Goal: Task Accomplishment & Management: Manage account settings

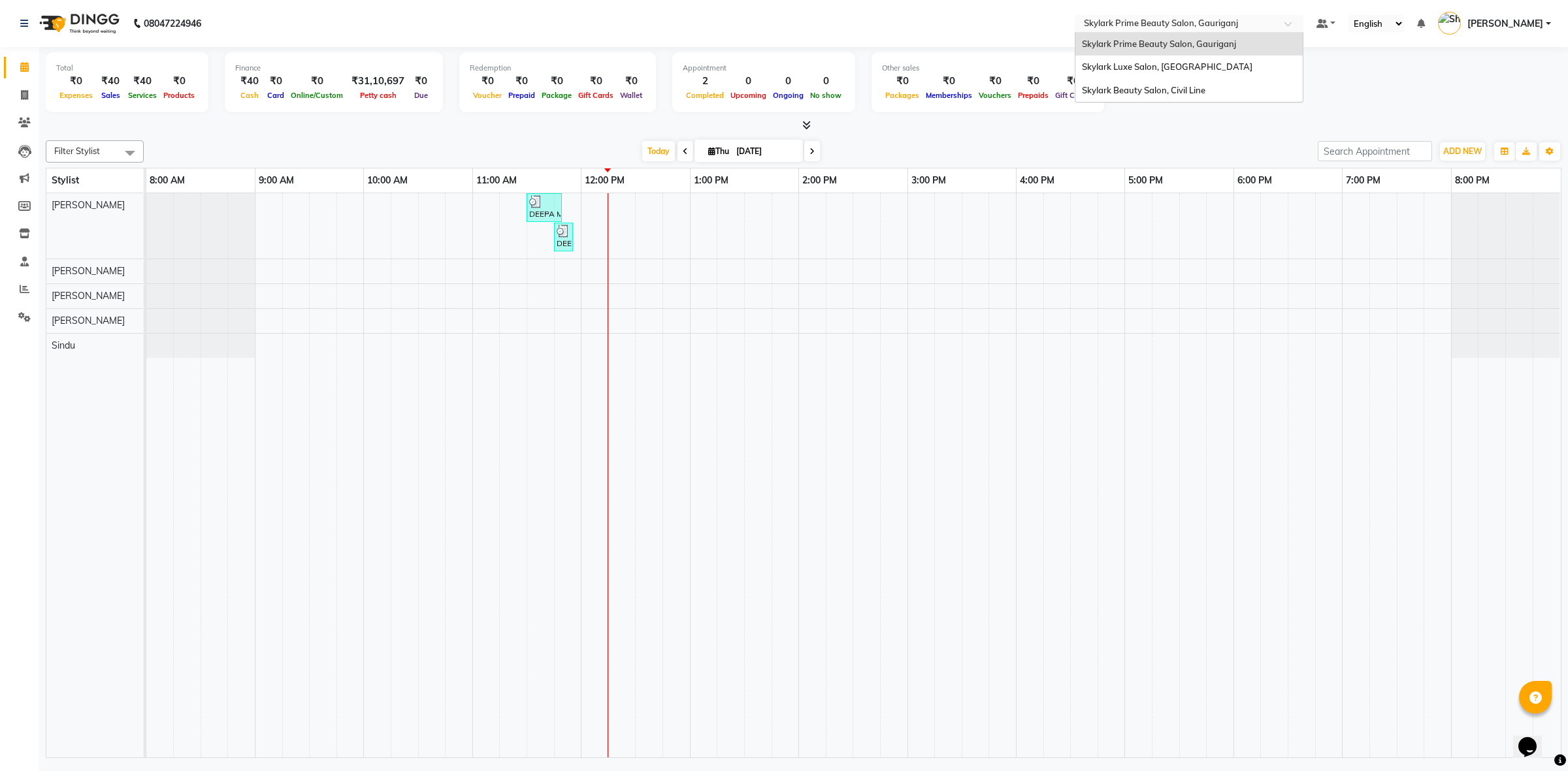
click at [1187, 24] on input "text" at bounding box center [1176, 24] width 190 height 13
click at [1204, 94] on div "Skylark Beauty Salon, Civil Line" at bounding box center [1189, 91] width 227 height 24
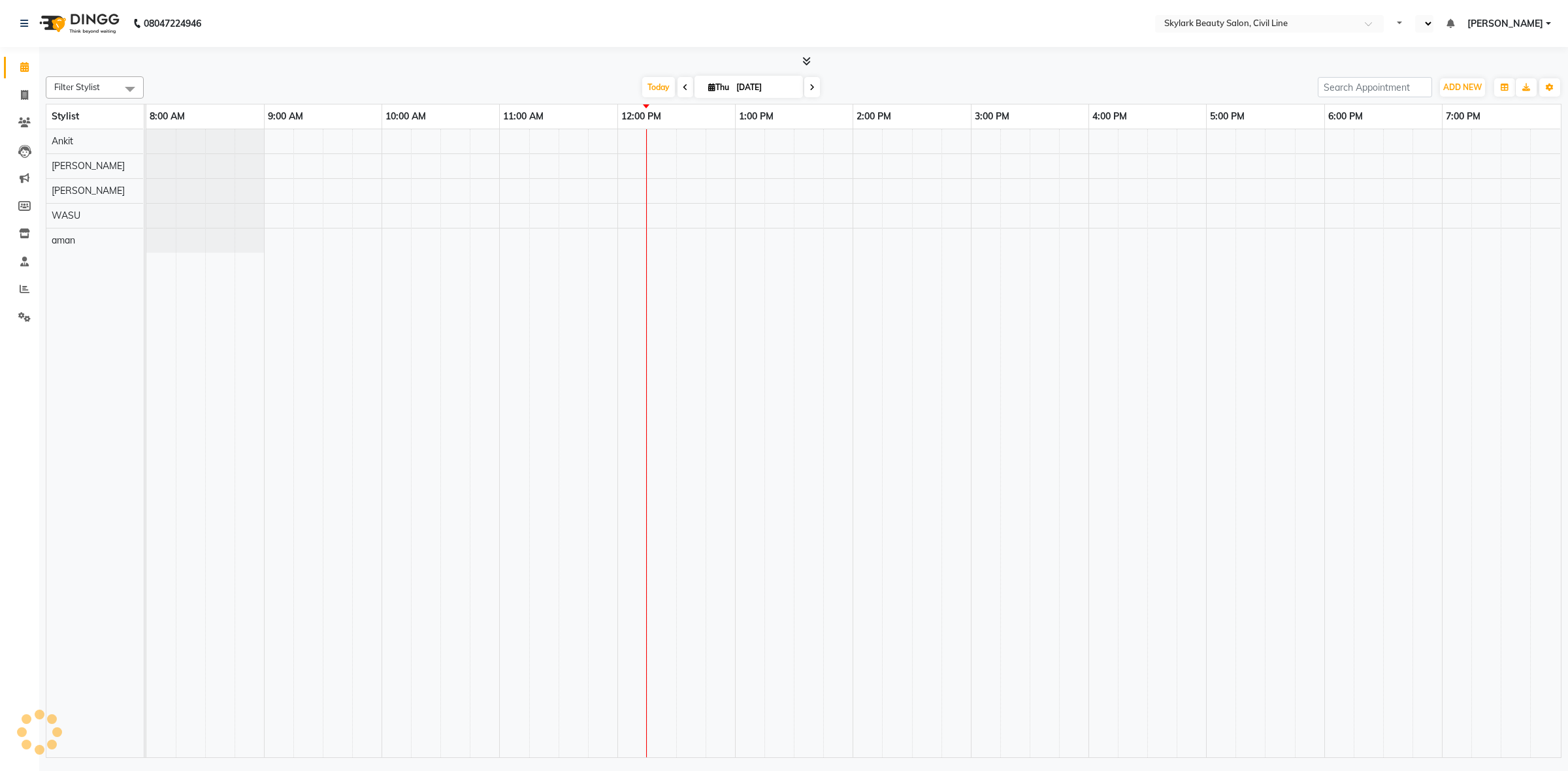
select select "en"
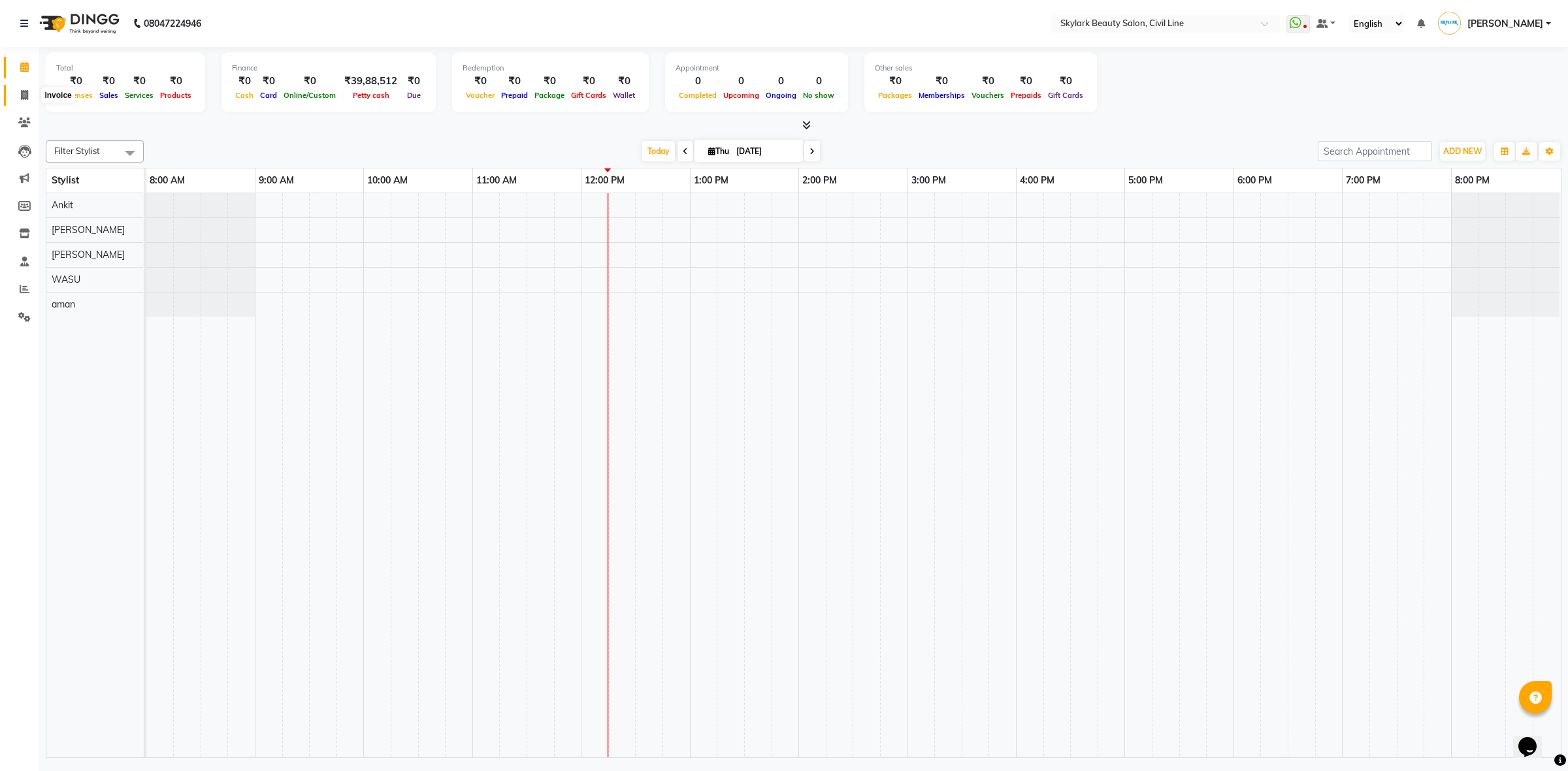
click at [19, 97] on span at bounding box center [24, 96] width 23 height 15
select select "4588"
select select "service"
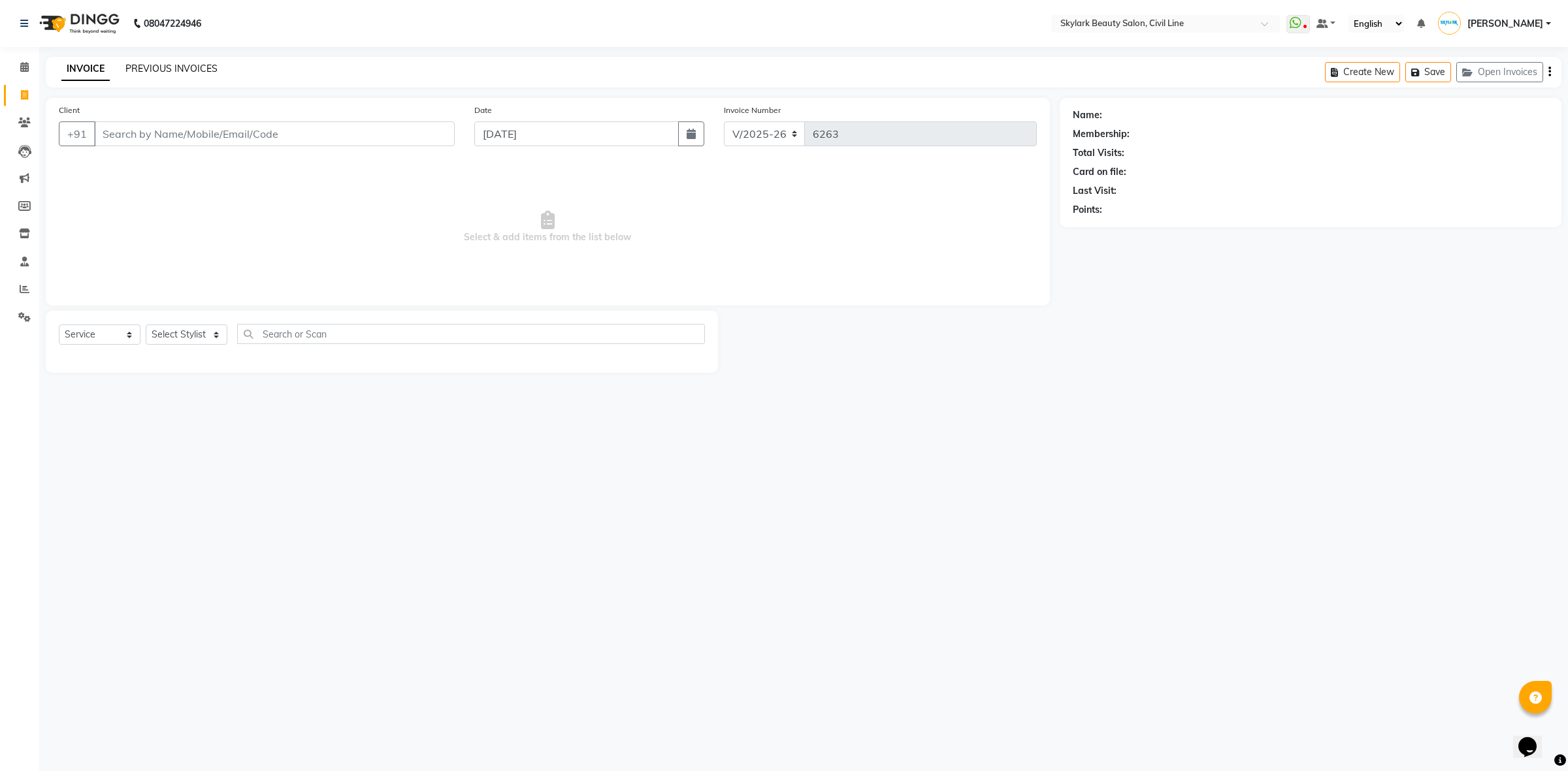
click at [181, 67] on link "PREVIOUS INVOICES" at bounding box center [171, 68] width 92 height 12
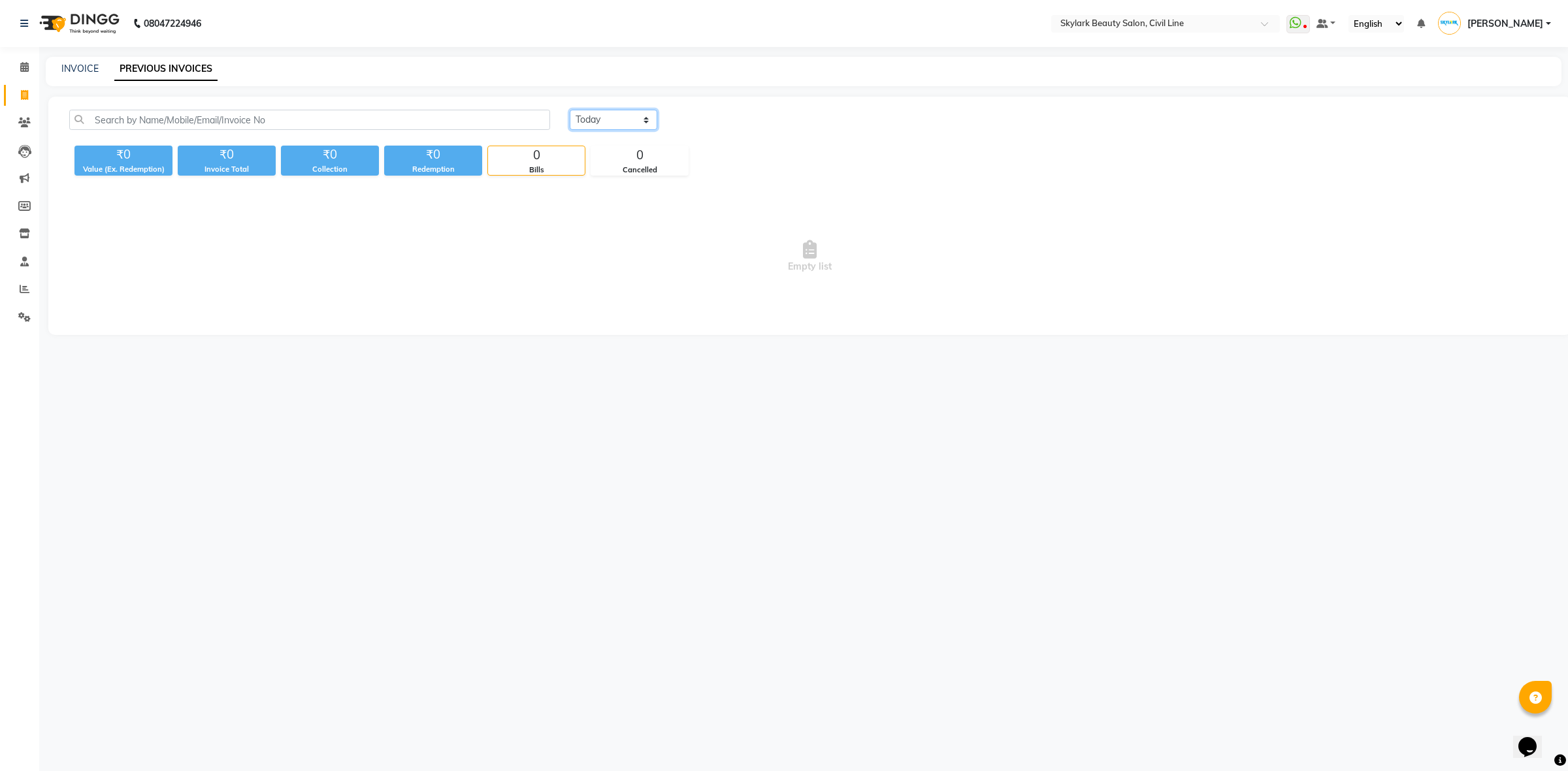
drag, startPoint x: 589, startPoint y: 115, endPoint x: 590, endPoint y: 122, distance: 7.1
click at [589, 115] on select "Today Yesterday Custom Range" at bounding box center [614, 119] width 88 height 20
select select "range"
click at [570, 110] on select "Today Yesterday Custom Range" at bounding box center [614, 119] width 88 height 20
click at [691, 115] on input "[DATE]" at bounding box center [720, 120] width 92 height 18
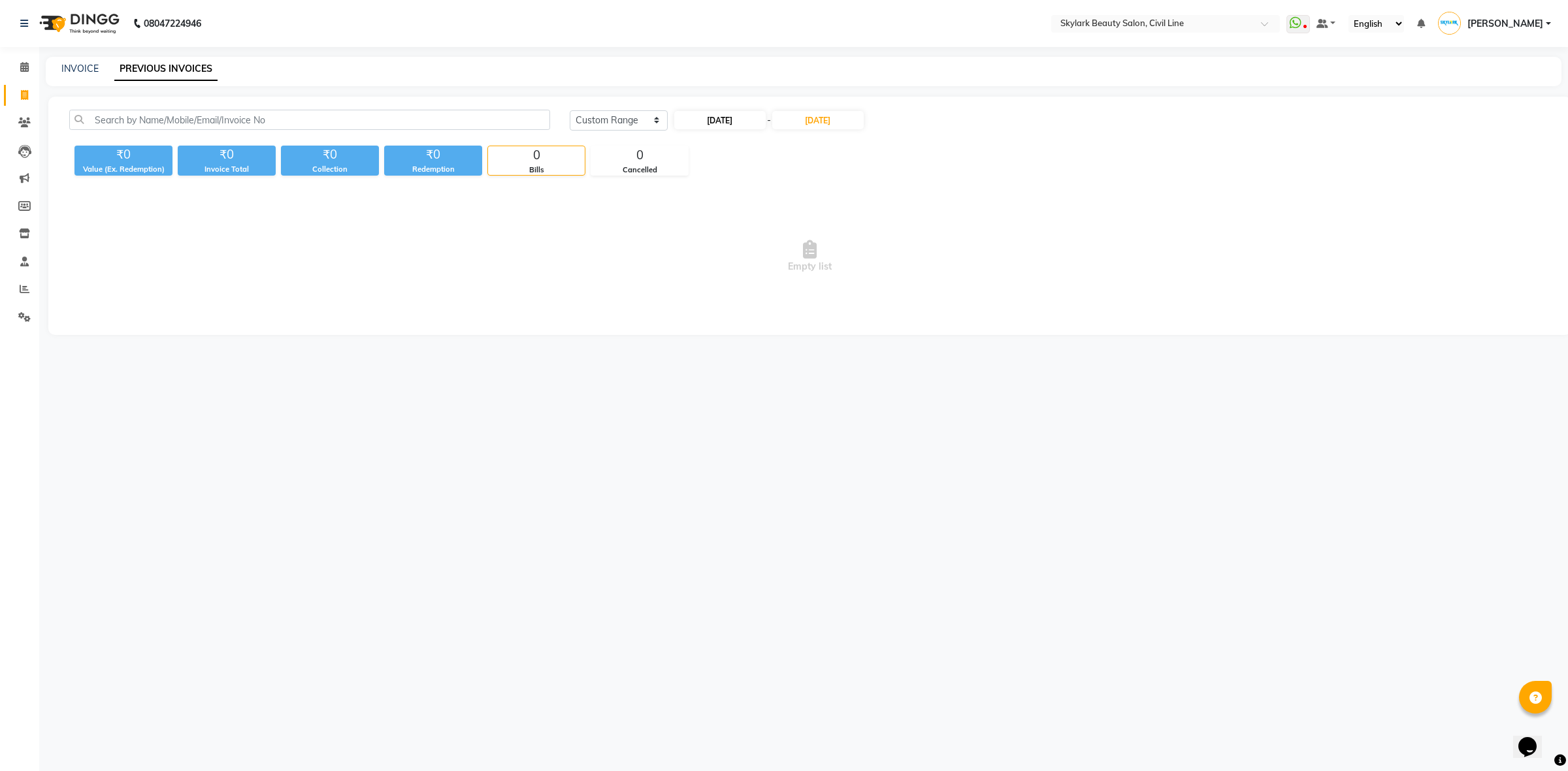
select select "9"
select select "2025"
click at [714, 148] on select "Jan Feb Mar Apr May Jun Jul Aug Sep Oct Nov Dec" at bounding box center [726, 145] width 49 height 19
select select "8"
click at [701, 135] on select "Jan Feb Mar Apr May Jun Jul Aug Sep Oct Nov Dec" at bounding box center [726, 145] width 49 height 19
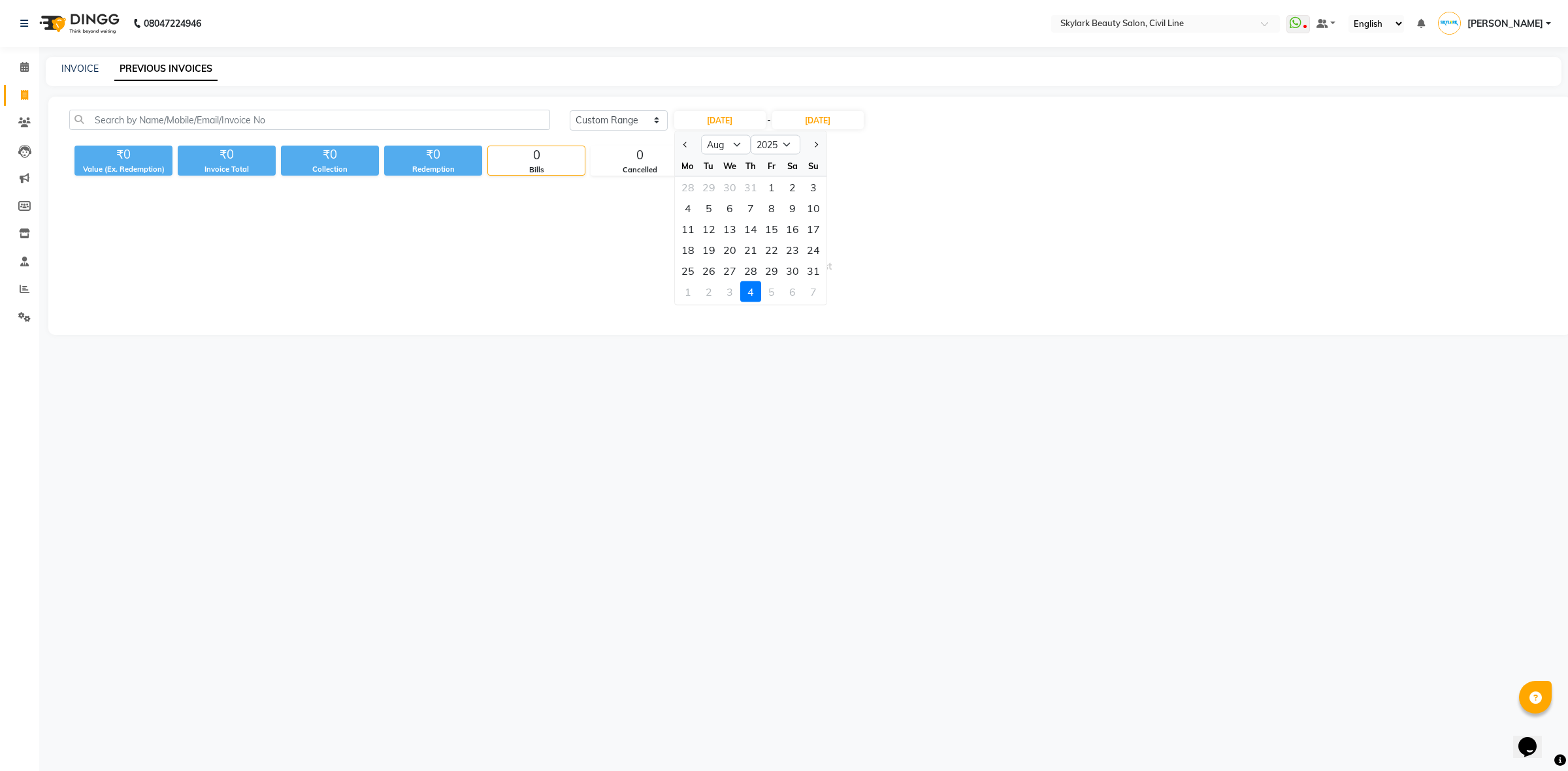
click at [771, 178] on div "1" at bounding box center [771, 188] width 21 height 21
type input "01-08-2025"
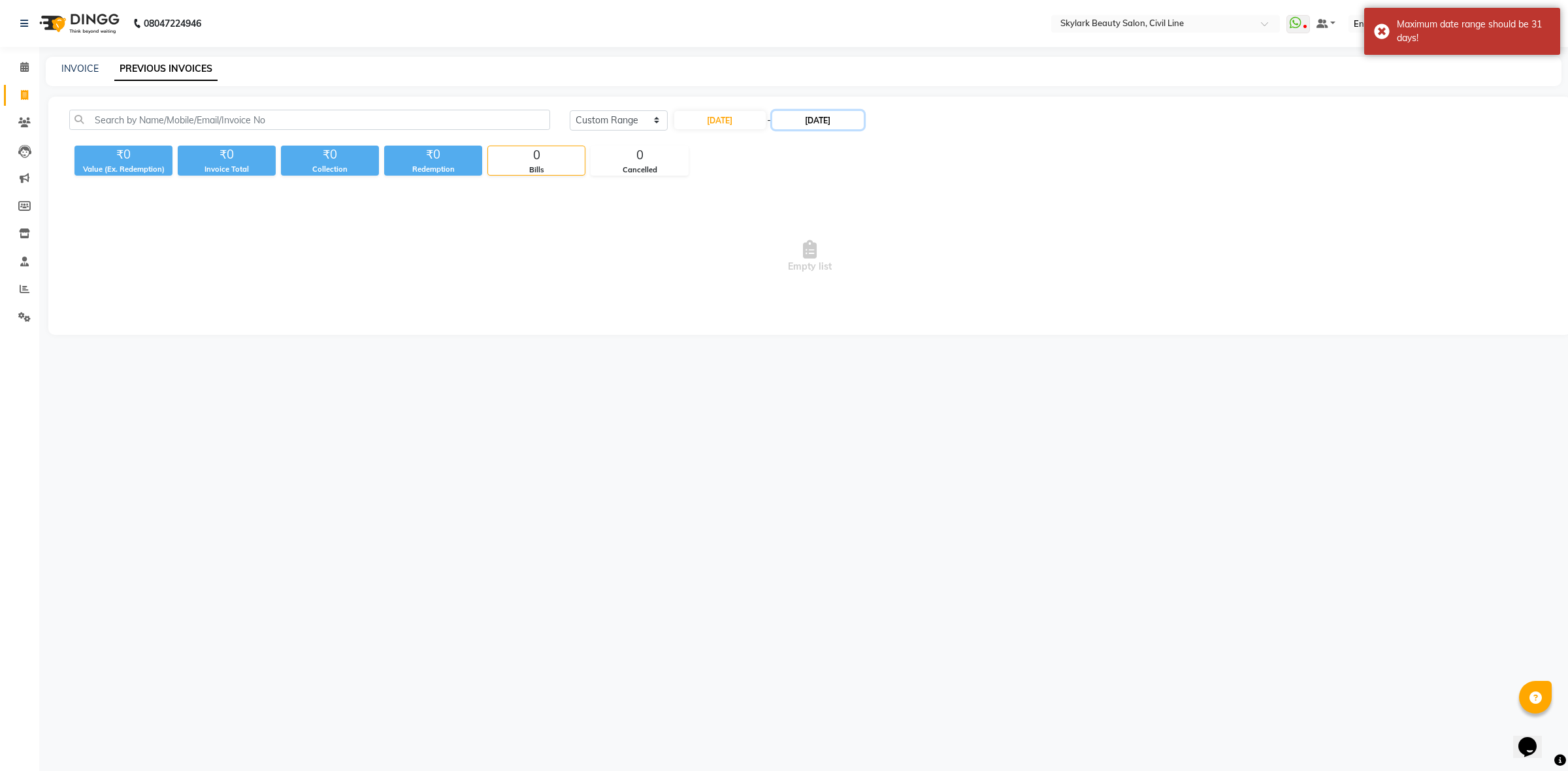
click at [807, 119] on input "[DATE]" at bounding box center [818, 120] width 92 height 18
click at [817, 145] on select "Aug Sep Oct Nov Dec" at bounding box center [827, 145] width 49 height 19
select select "8"
click at [803, 135] on select "Aug Sep Oct Nov Dec" at bounding box center [827, 145] width 49 height 19
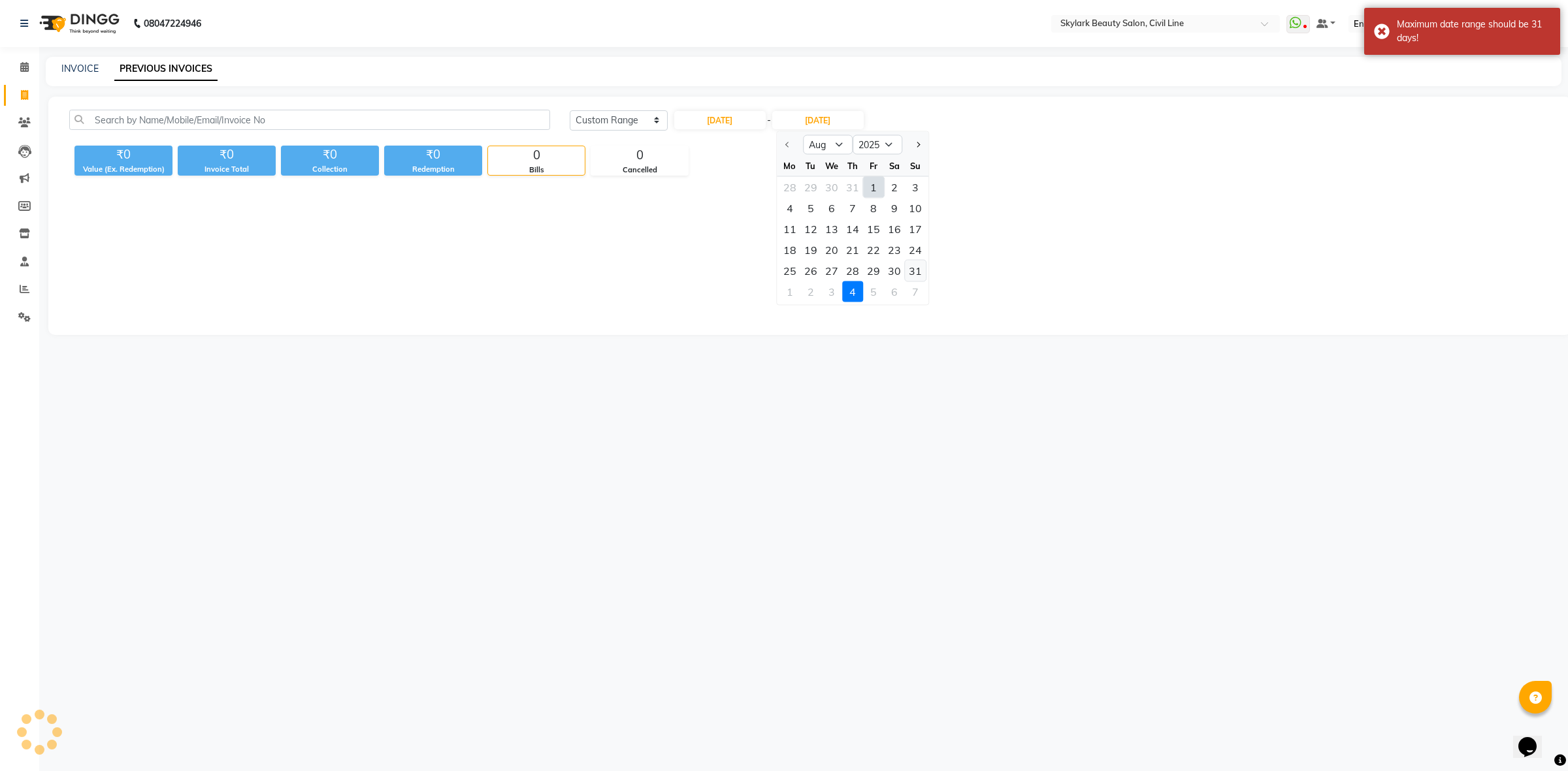
click at [920, 274] on div "31" at bounding box center [915, 271] width 21 height 21
type input "31-08-2025"
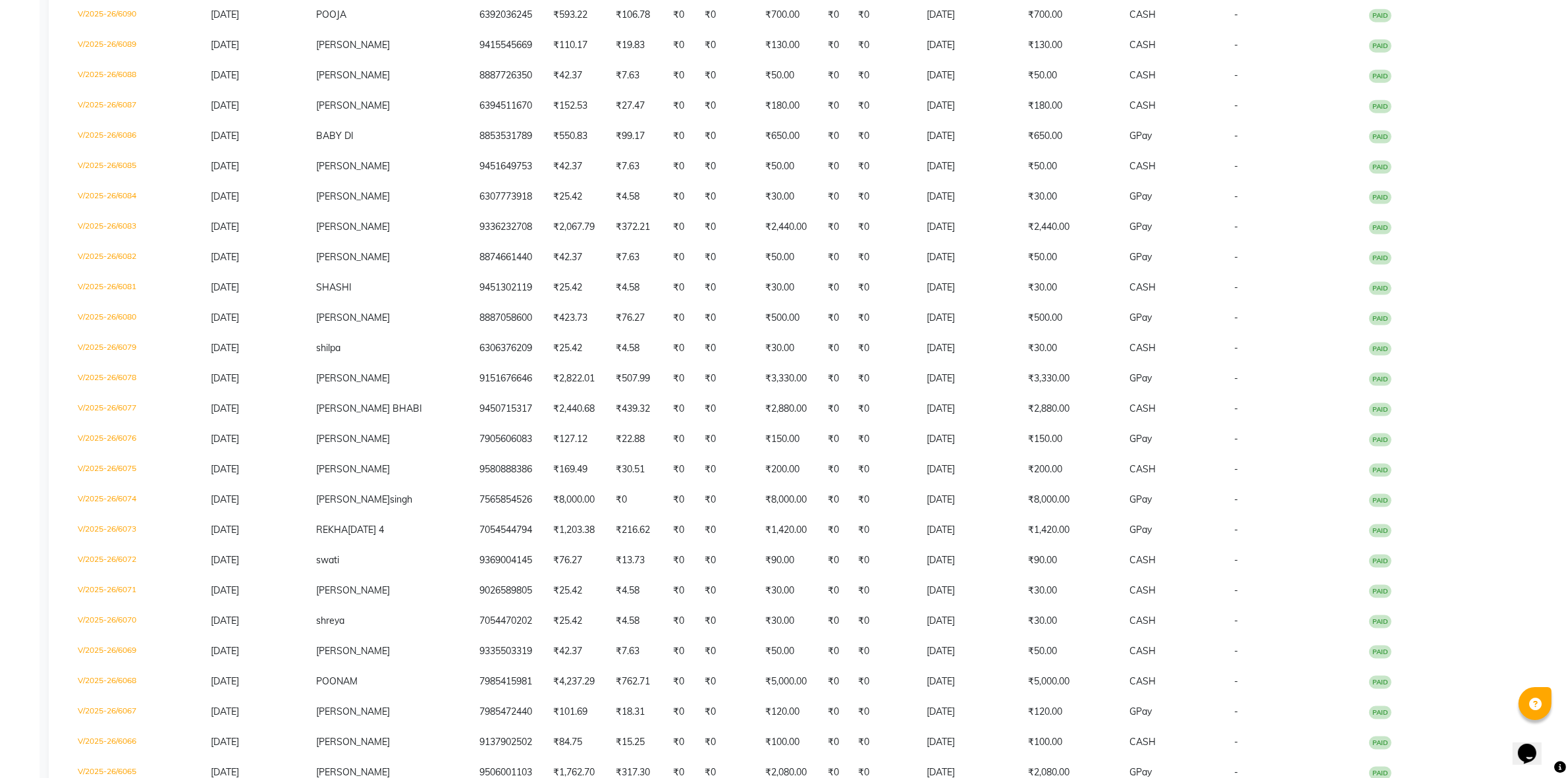
scroll to position [2498, 0]
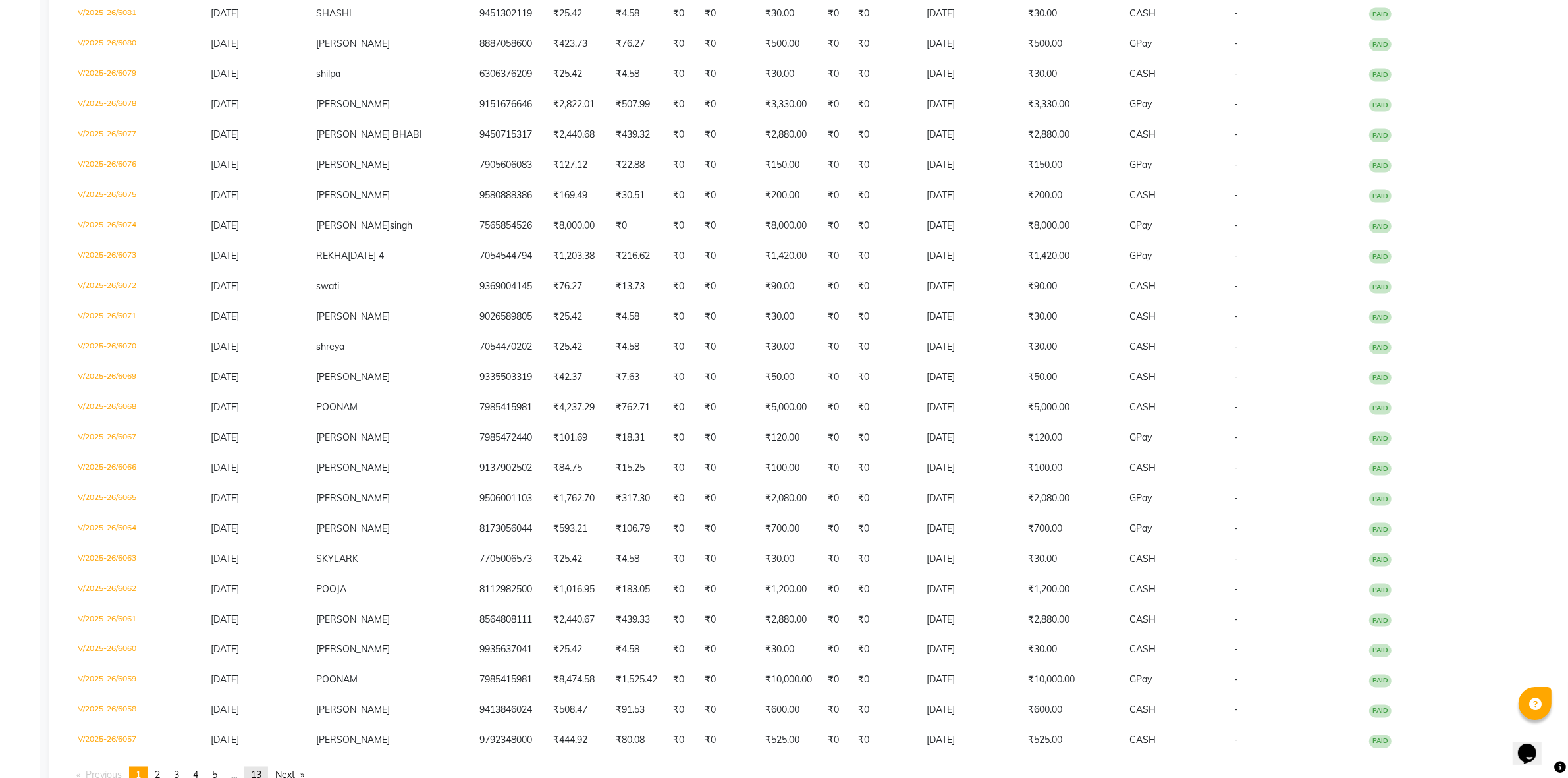
click at [268, 767] on link "page 13" at bounding box center [256, 775] width 24 height 18
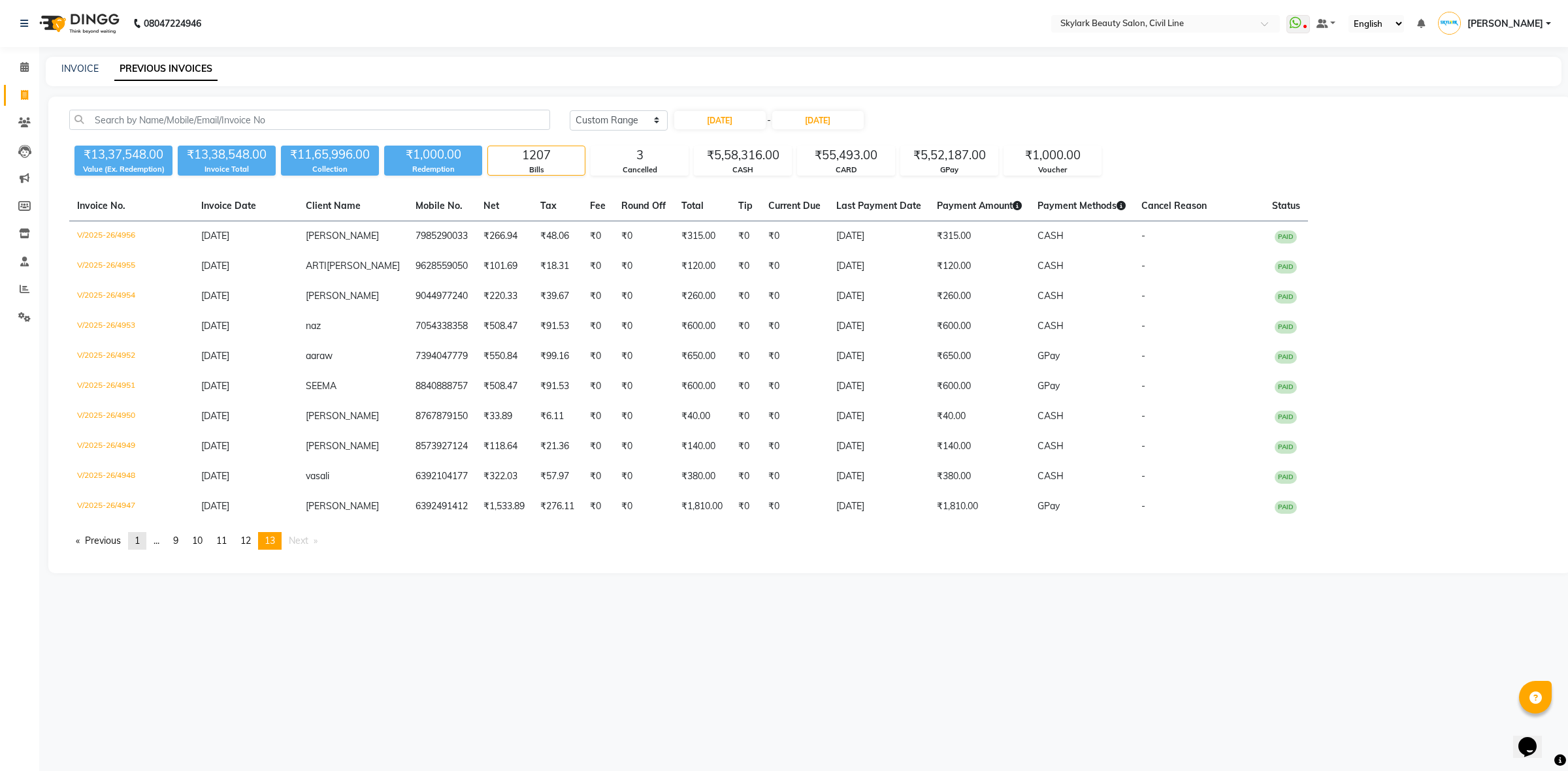
click at [139, 535] on span "1" at bounding box center [138, 540] width 6 height 12
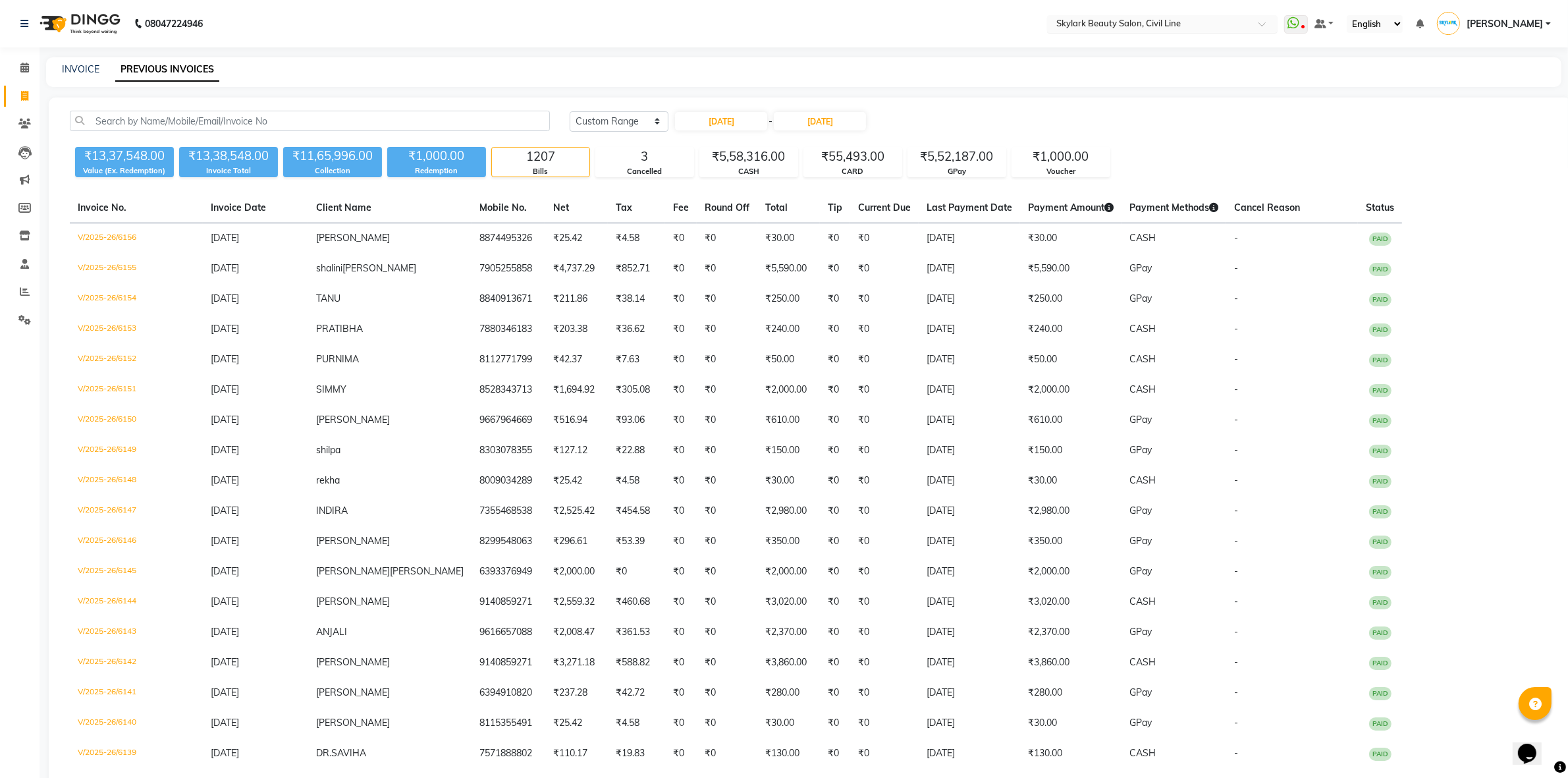
click at [1056, 27] on input "text" at bounding box center [1149, 25] width 191 height 13
click at [1061, 67] on span "Skylark Luxe Salon, [GEOGRAPHIC_DATA]" at bounding box center [1140, 67] width 172 height 11
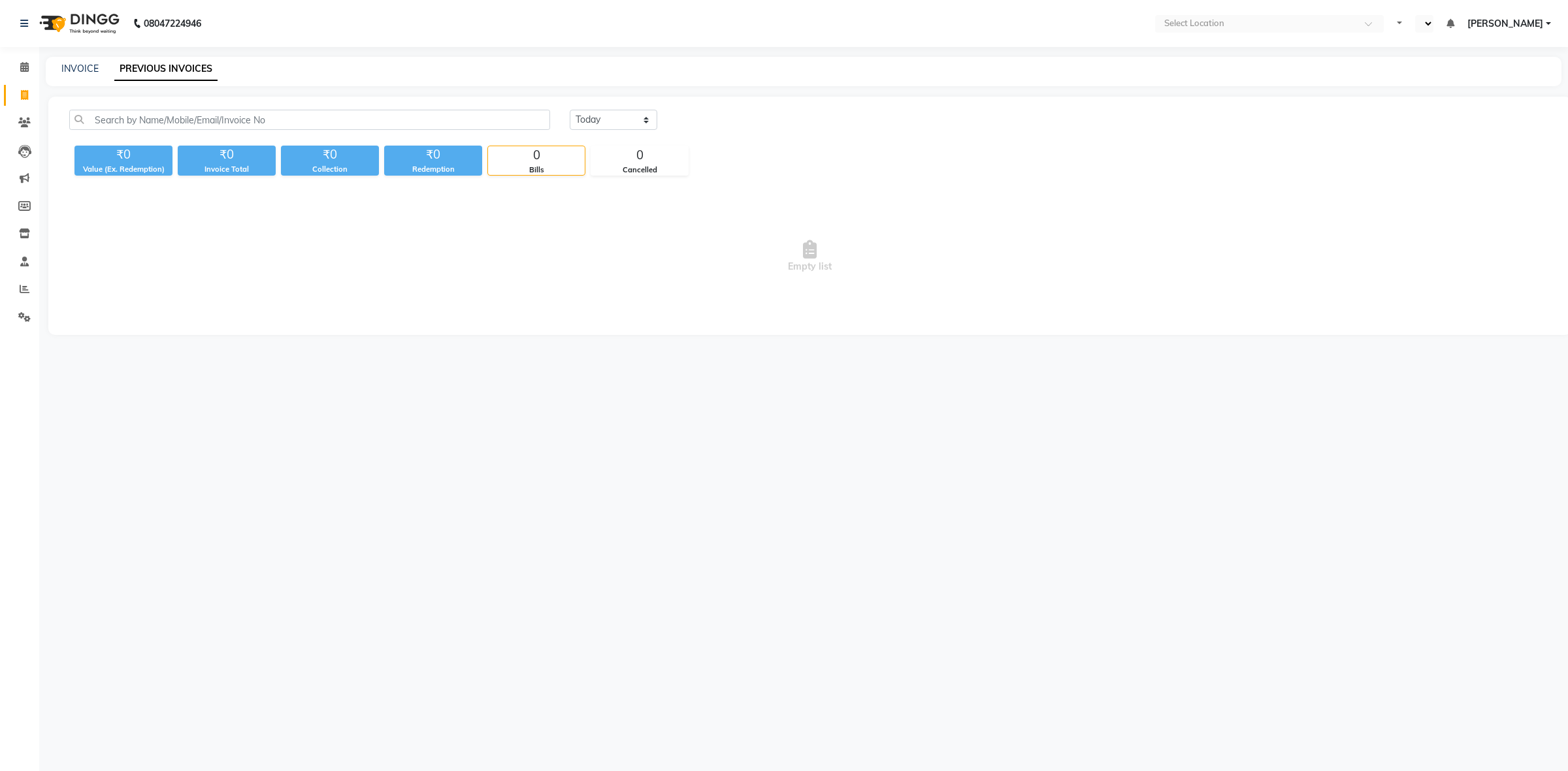
select select "en"
click at [626, 123] on select "[DATE] [DATE] Custom Range" at bounding box center [614, 119] width 88 height 20
select select "range"
click at [570, 110] on select "[DATE] [DATE] Custom Range" at bounding box center [614, 119] width 88 height 20
click at [701, 113] on input "[DATE]" at bounding box center [720, 120] width 92 height 18
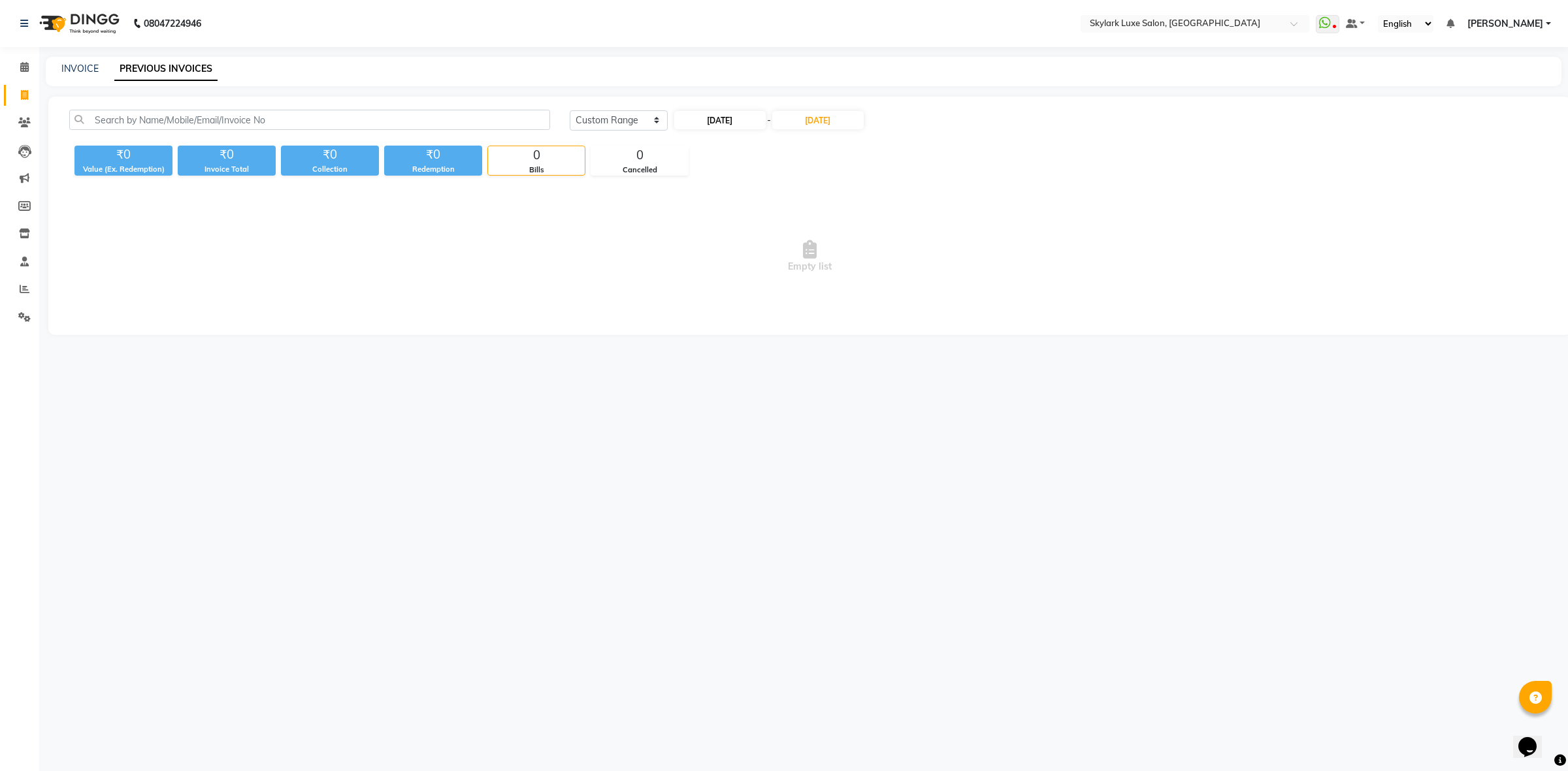
select select "9"
select select "2025"
drag, startPoint x: 723, startPoint y: 141, endPoint x: 726, endPoint y: 151, distance: 10.4
click at [723, 141] on select "Jan Feb Mar Apr May Jun Jul Aug Sep Oct Nov Dec" at bounding box center [726, 145] width 49 height 19
select select "8"
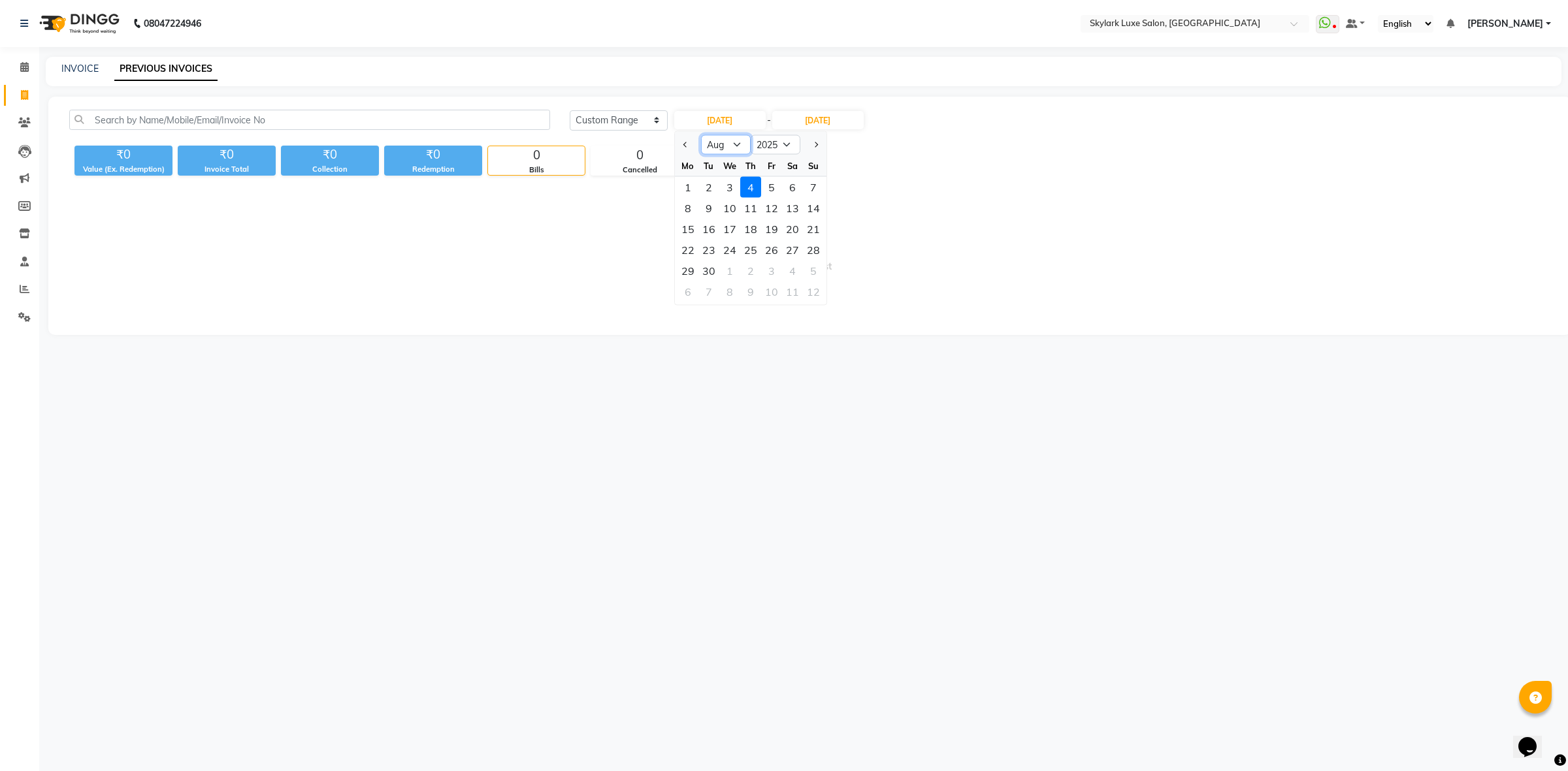
click at [701, 135] on select "Jan Feb Mar Apr May Jun Jul Aug Sep Oct Nov Dec" at bounding box center [726, 145] width 49 height 19
click at [768, 190] on div "1" at bounding box center [771, 188] width 21 height 21
type input "01-08-2025"
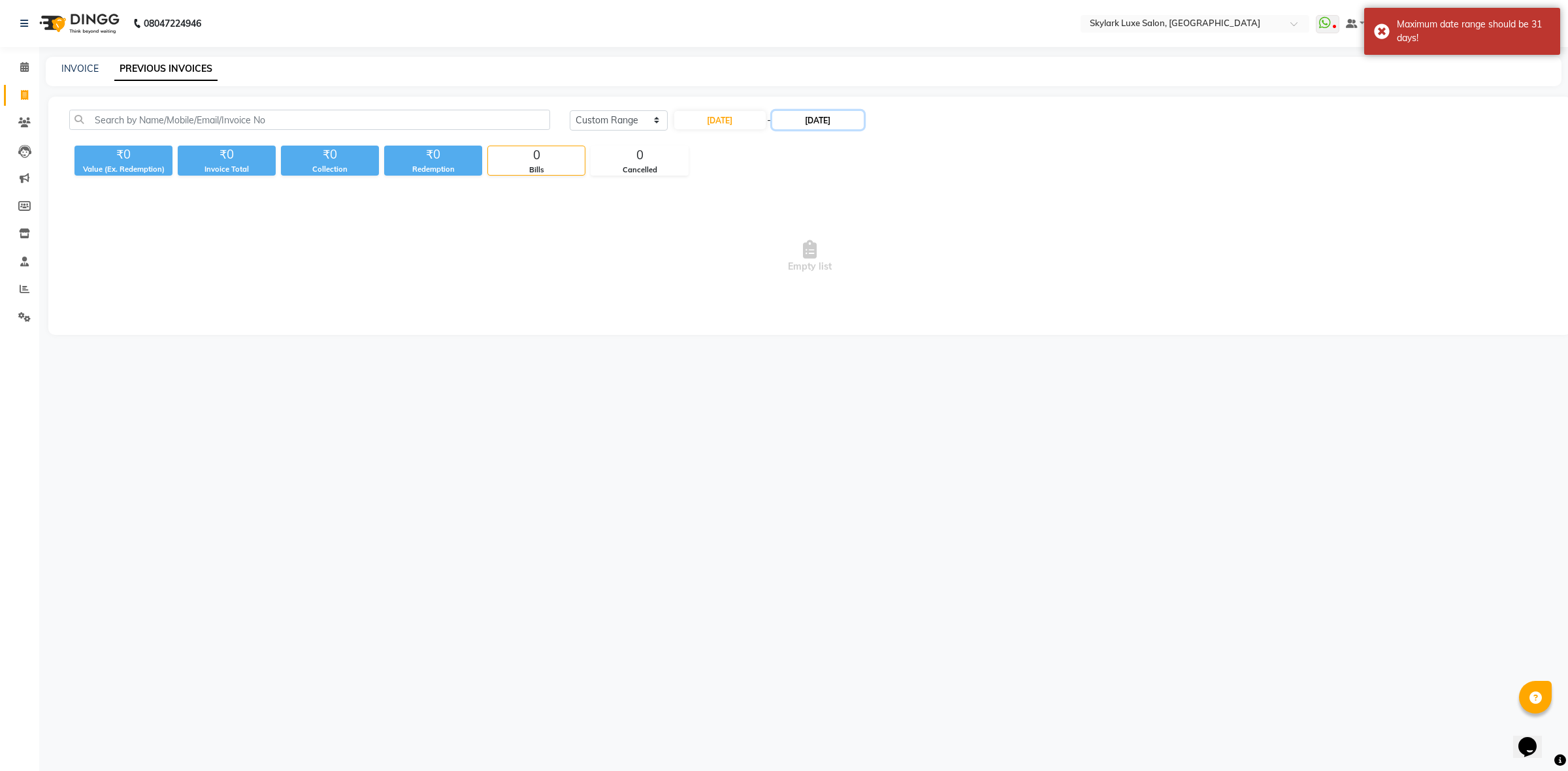
click at [818, 119] on input "[DATE]" at bounding box center [818, 120] width 92 height 18
drag, startPoint x: 831, startPoint y: 136, endPoint x: 831, endPoint y: 151, distance: 15.0
click at [831, 136] on select "Aug Sep Oct Nov Dec" at bounding box center [827, 145] width 49 height 19
select select "8"
click at [803, 135] on select "Aug Sep Oct Nov Dec" at bounding box center [827, 145] width 49 height 19
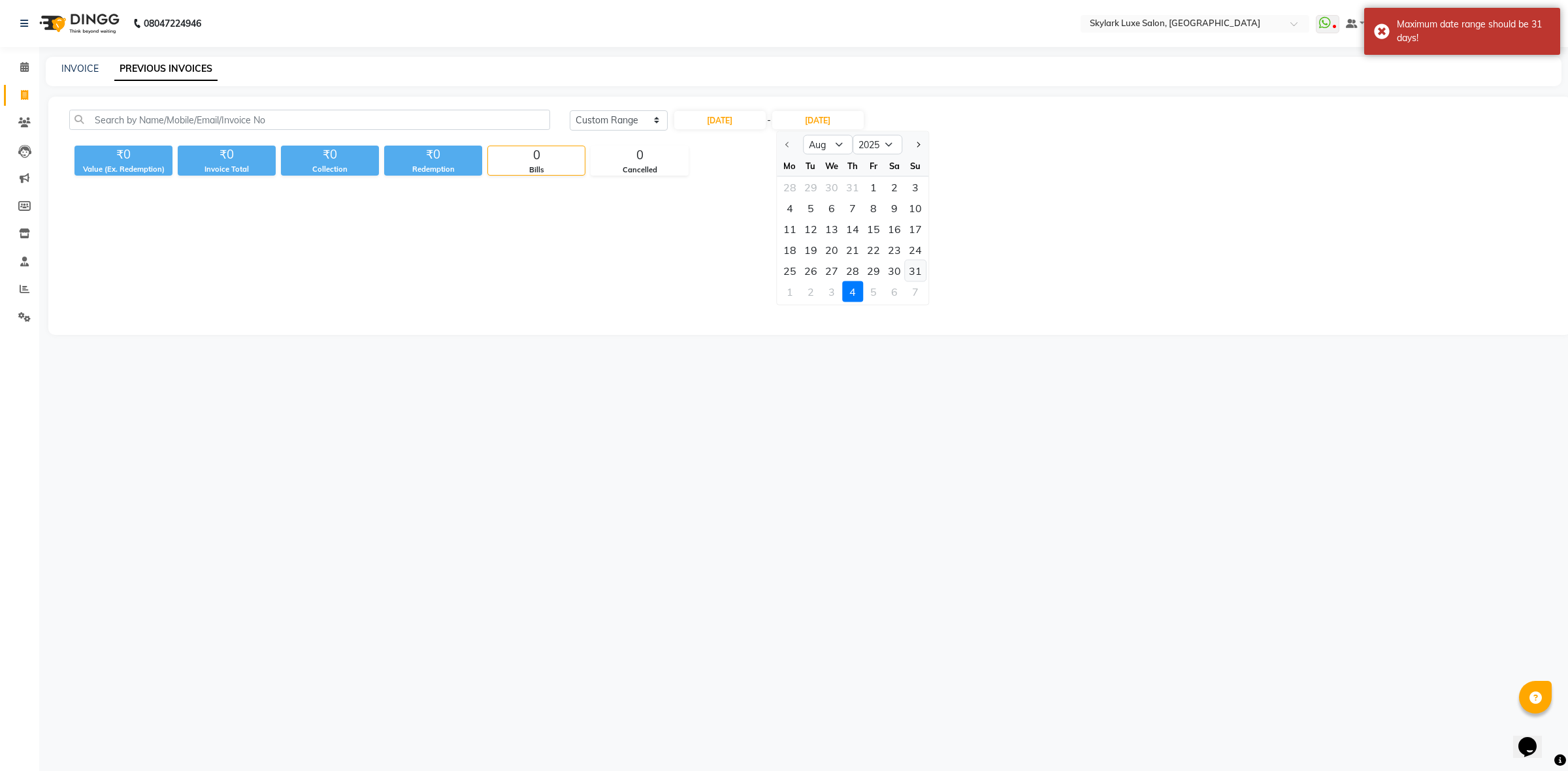
click at [920, 269] on div "31" at bounding box center [915, 271] width 21 height 21
type input "31-08-2025"
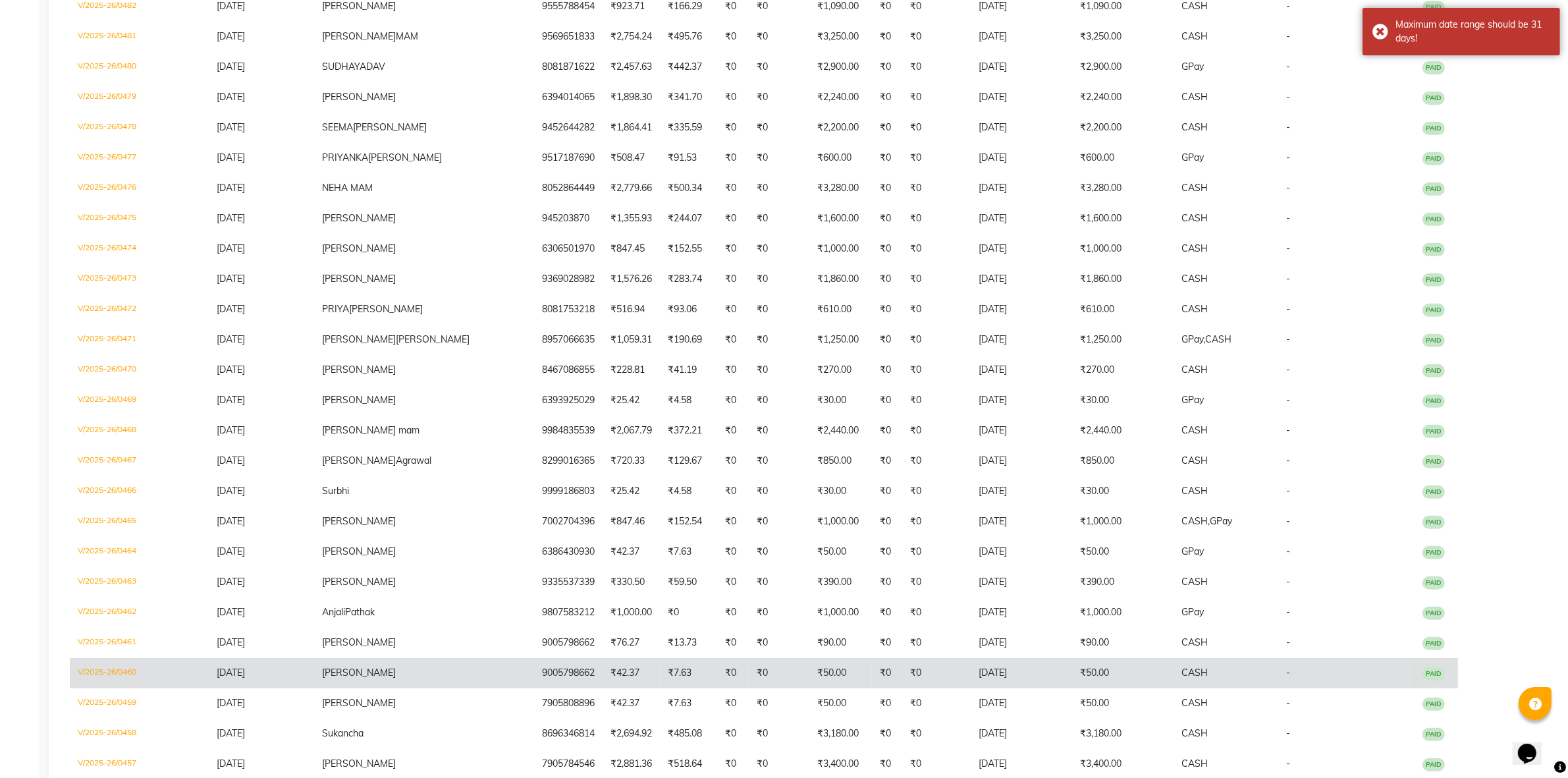
drag, startPoint x: 483, startPoint y: 470, endPoint x: 479, endPoint y: 488, distance: 18.4
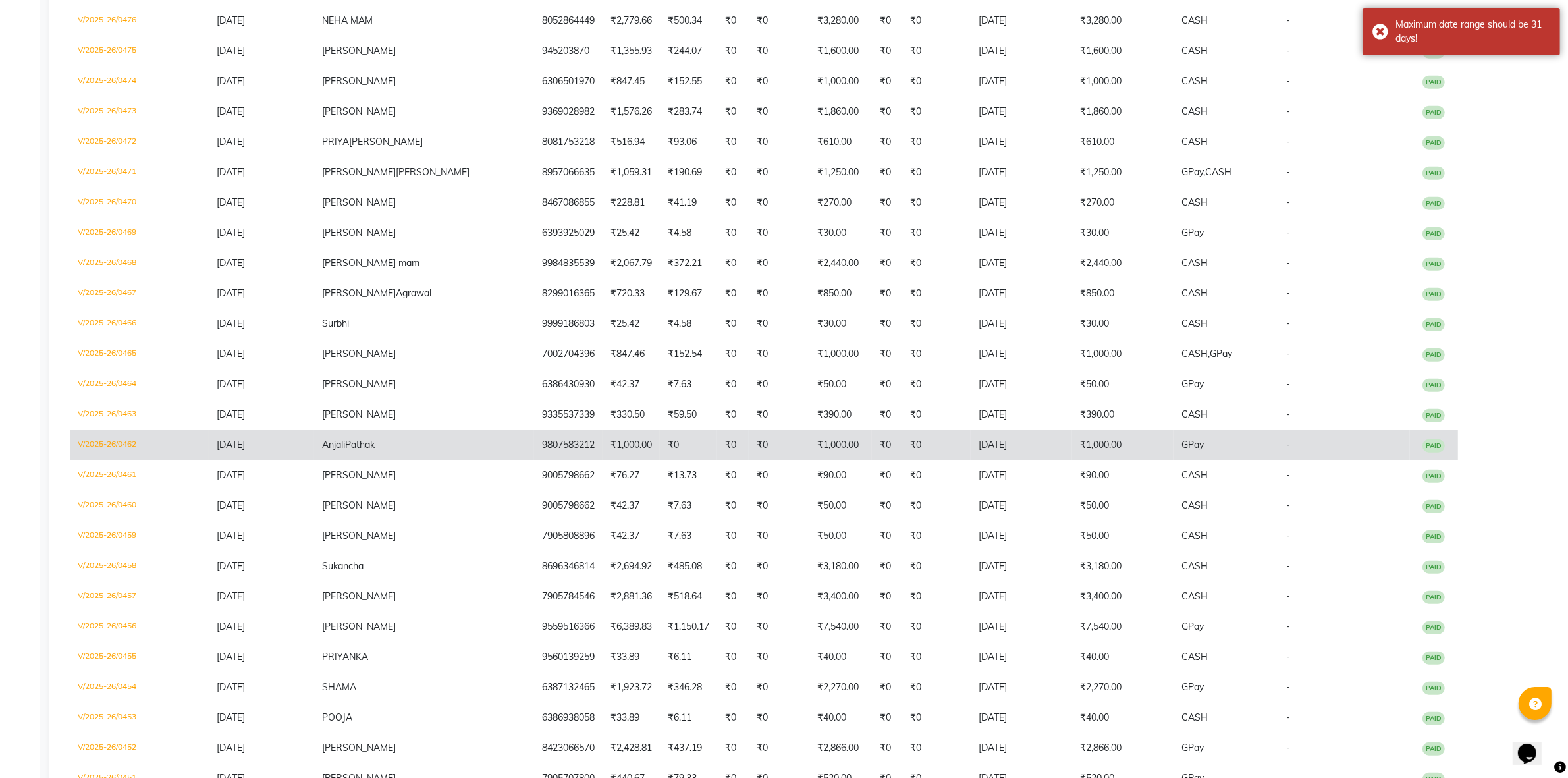
drag, startPoint x: 479, startPoint y: 488, endPoint x: 422, endPoint y: 439, distance: 75.2
click at [422, 439] on td "Anjali Pathak" at bounding box center [424, 445] width 220 height 30
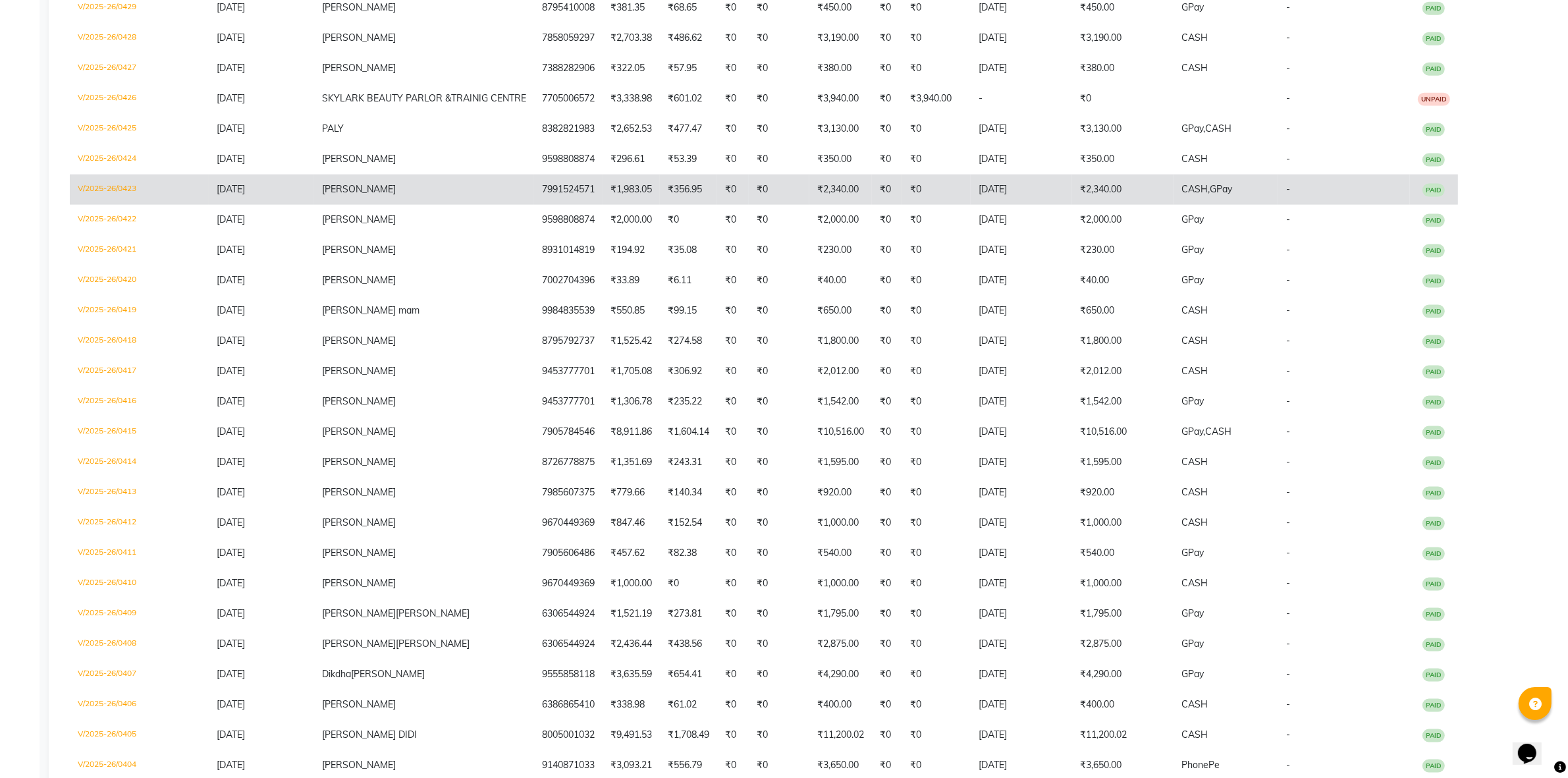
scroll to position [2498, 0]
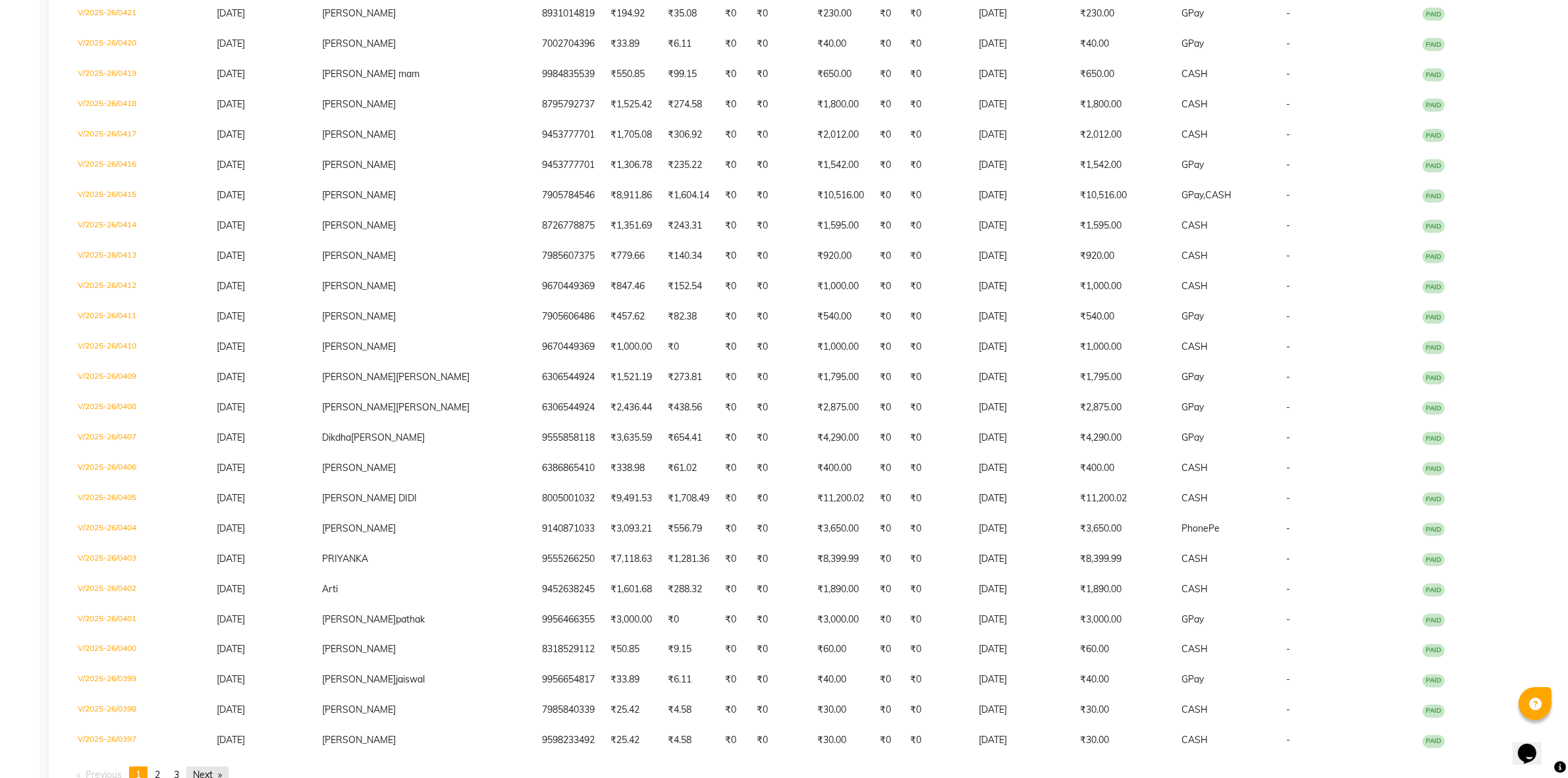
click at [212, 767] on link "Next page" at bounding box center [207, 775] width 42 height 18
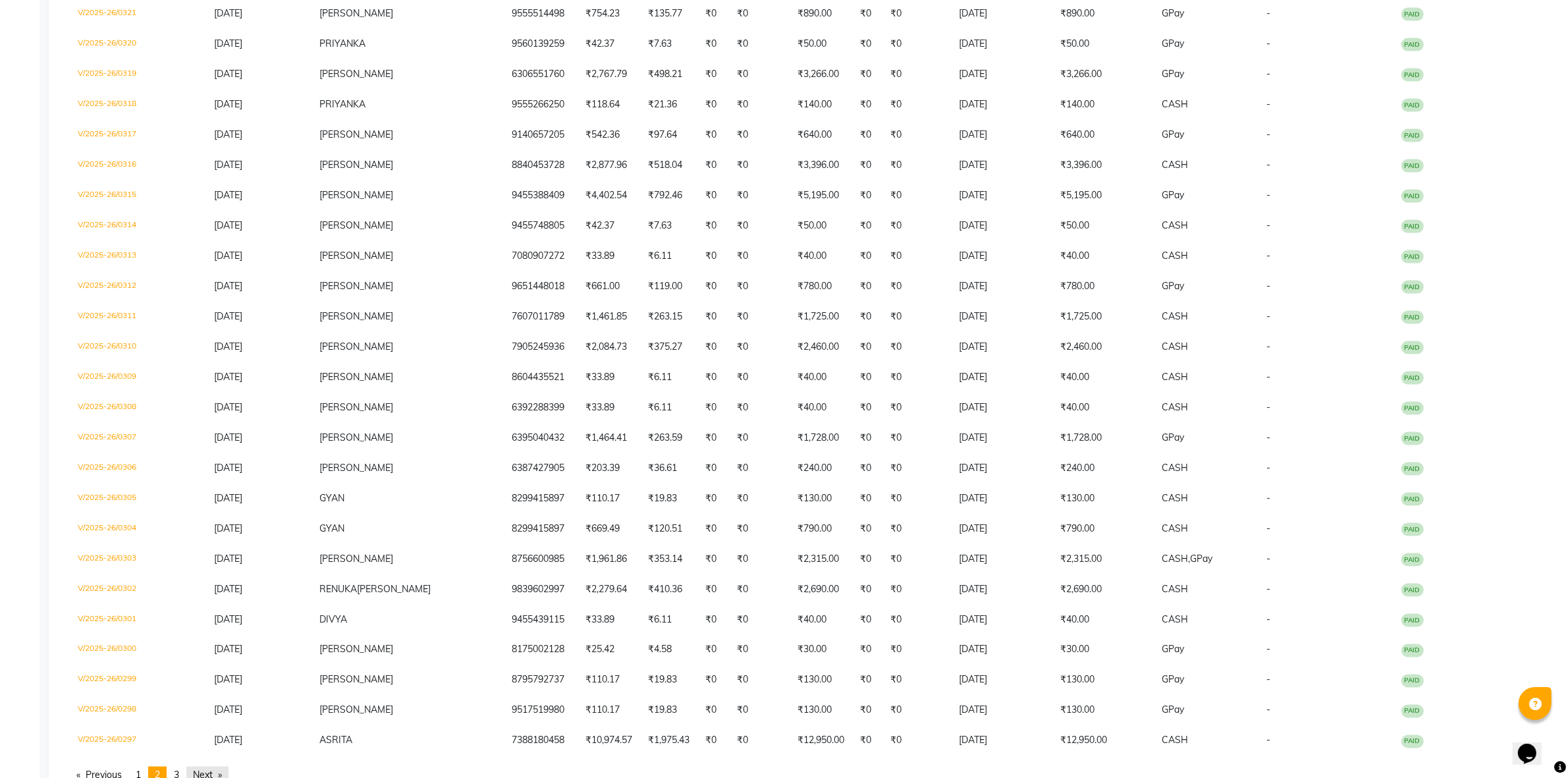
click at [212, 767] on link "Next page" at bounding box center [207, 775] width 42 height 18
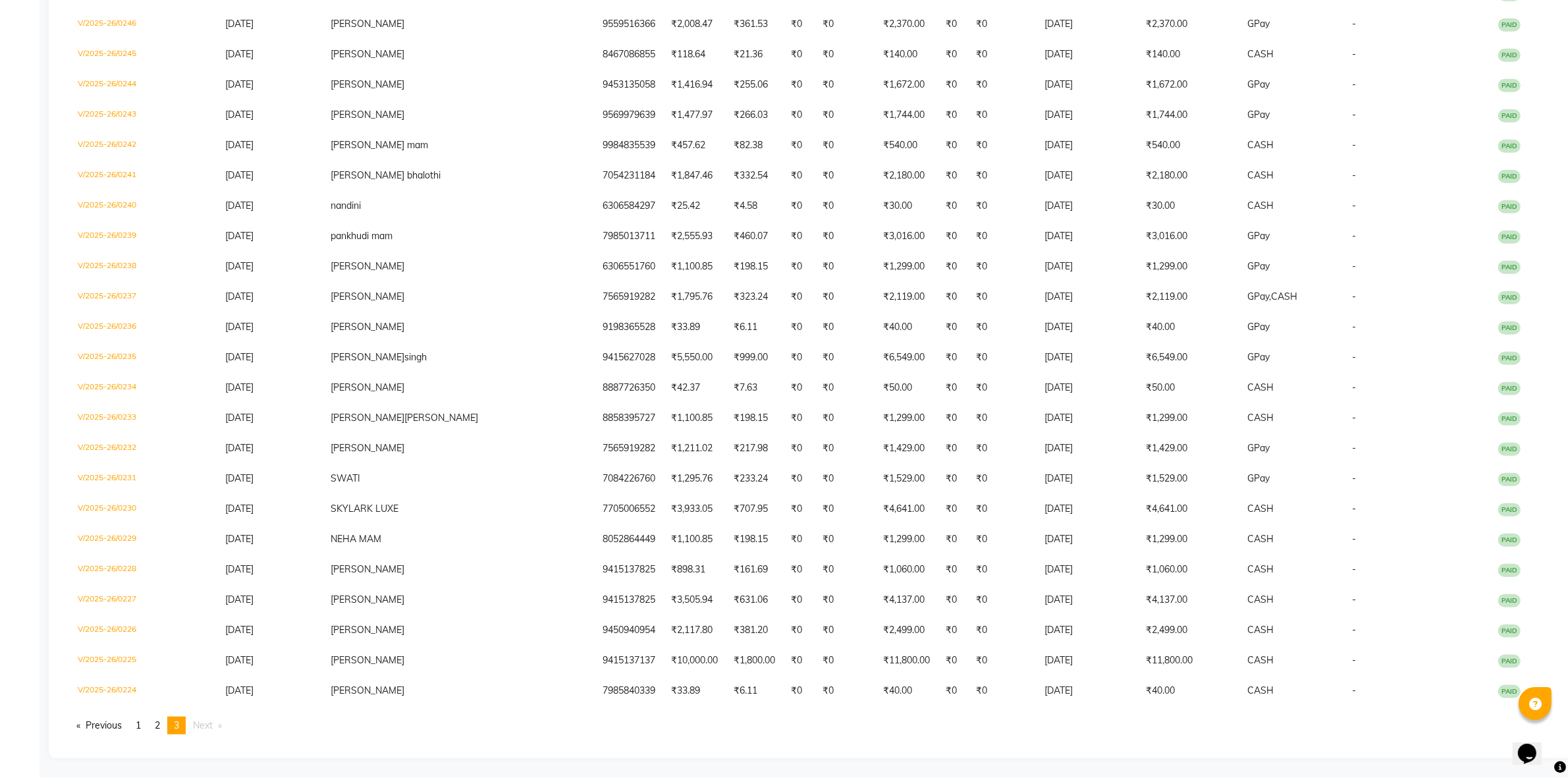
scroll to position [1707, 0]
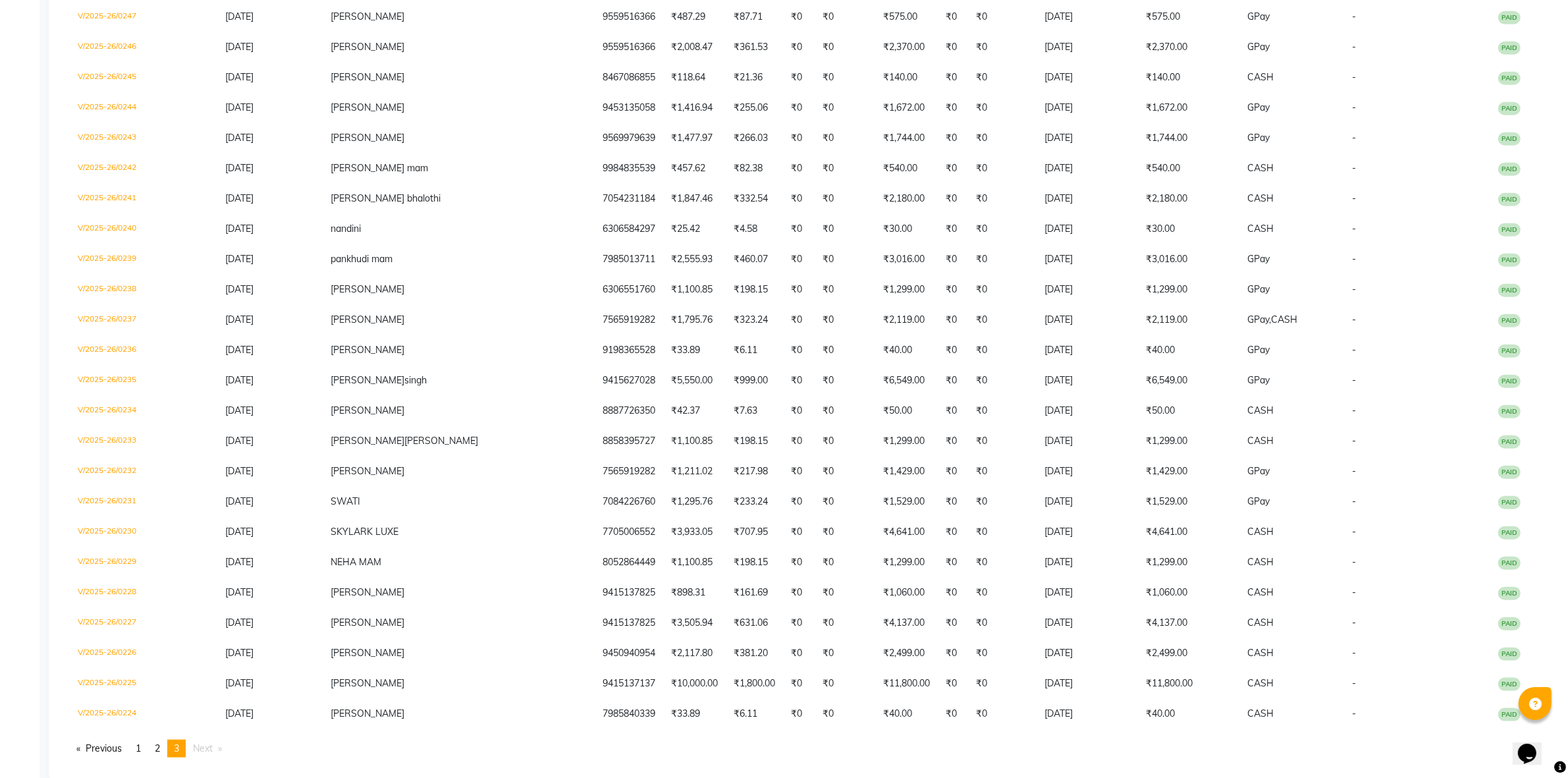
click at [137, 740] on link "page 1" at bounding box center [138, 749] width 18 height 18
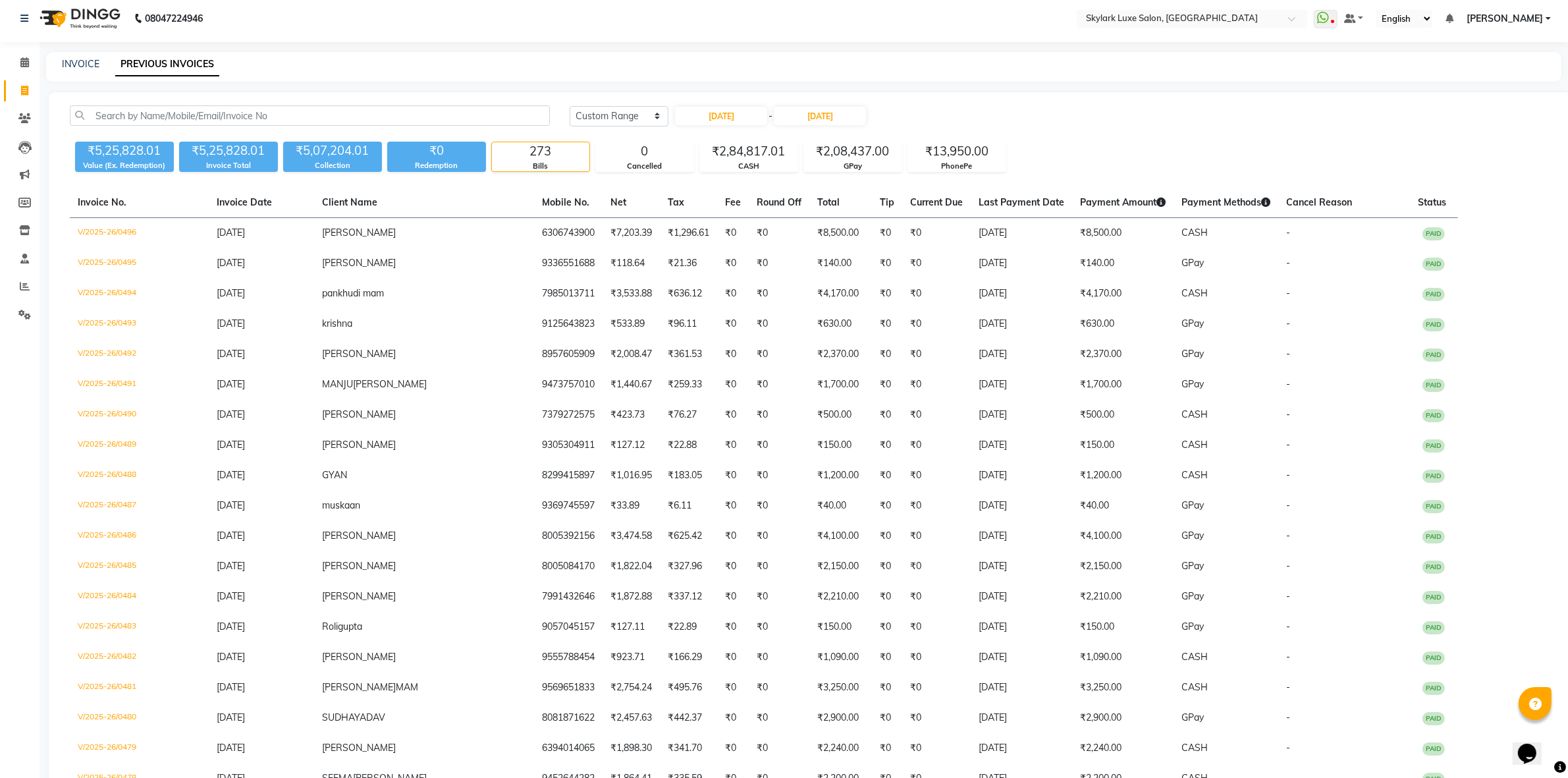
scroll to position [0, 0]
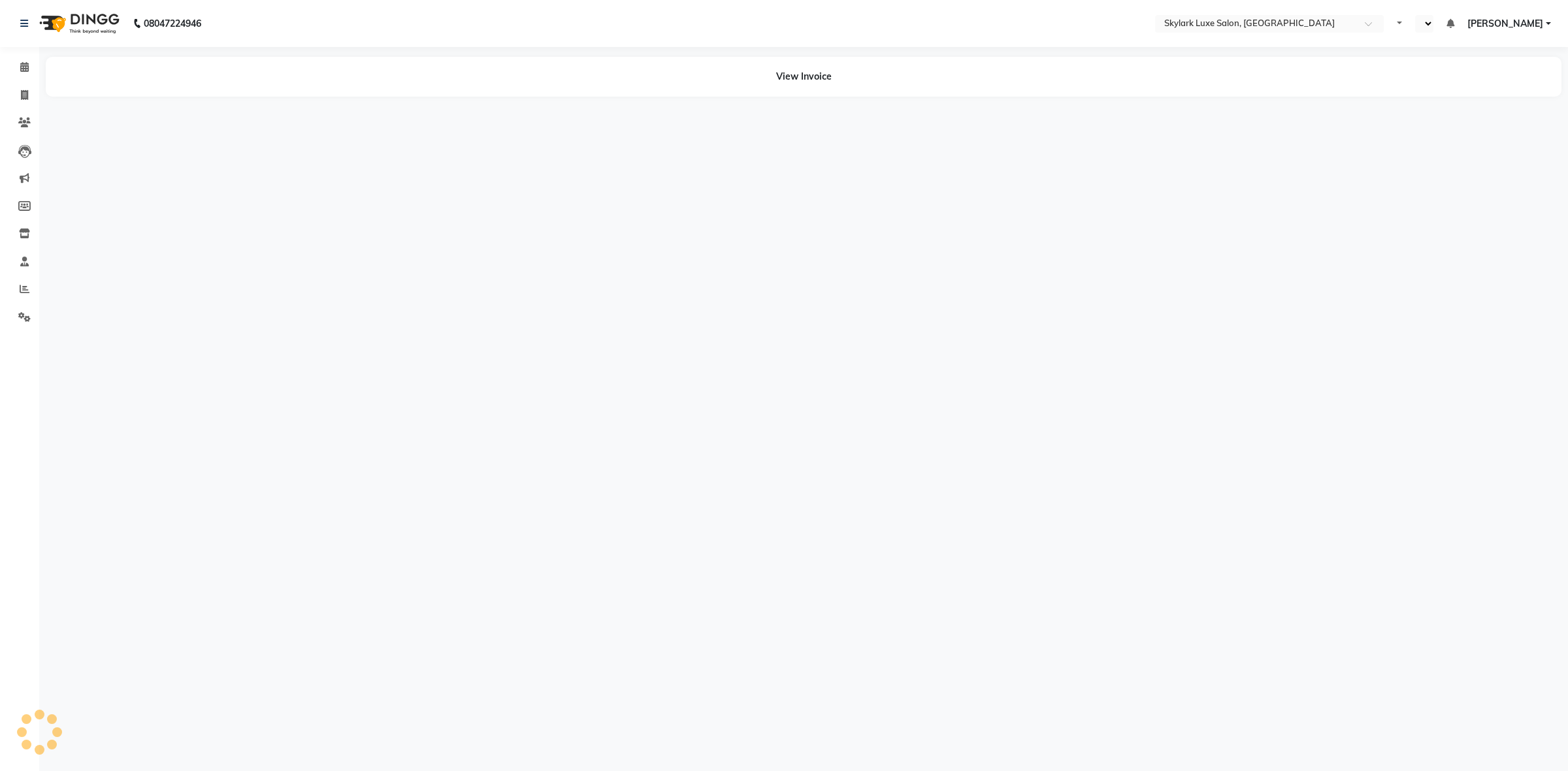
select select "en"
